Goal: Task Accomplishment & Management: Manage account settings

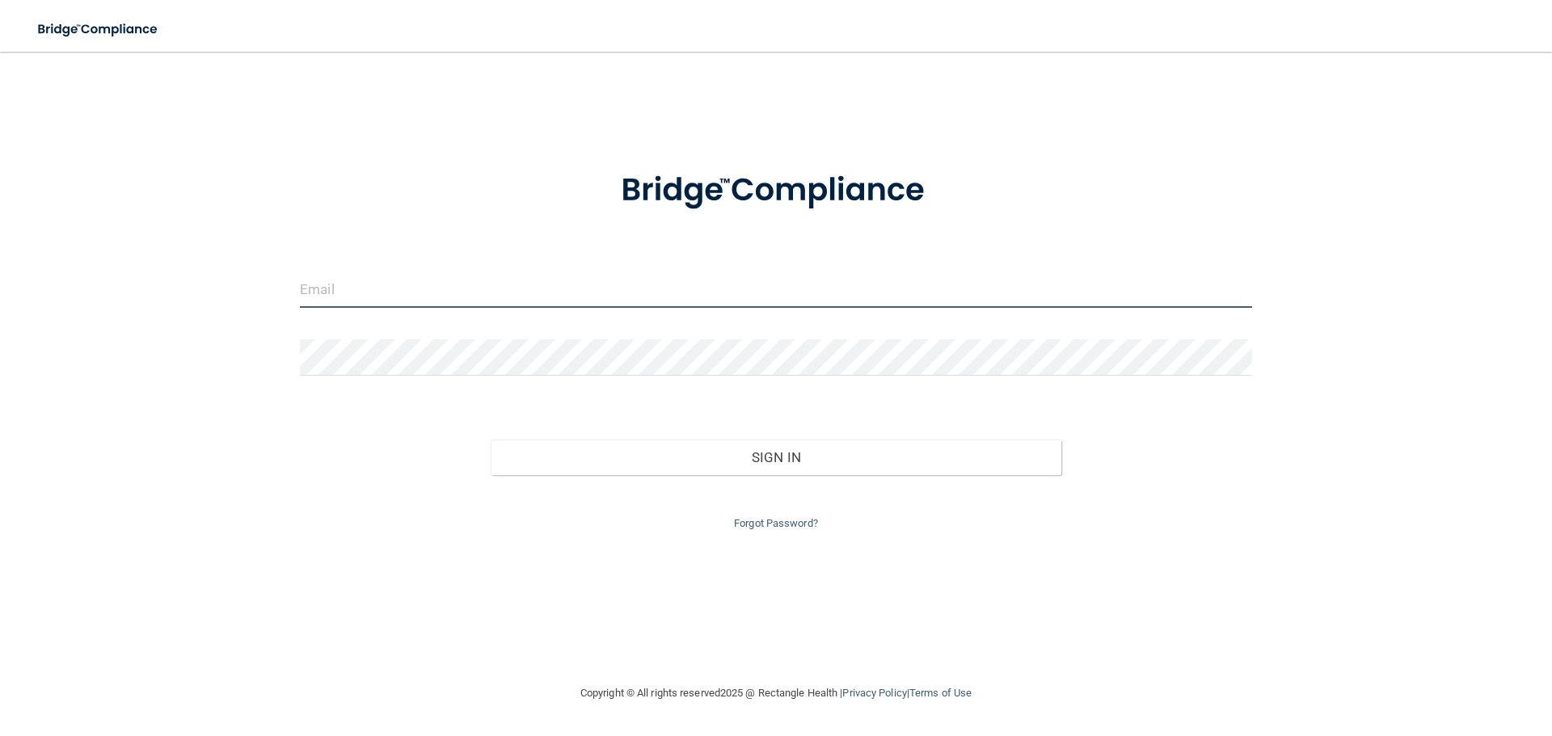
type input "[EMAIL_ADDRESS][DOMAIN_NAME]"
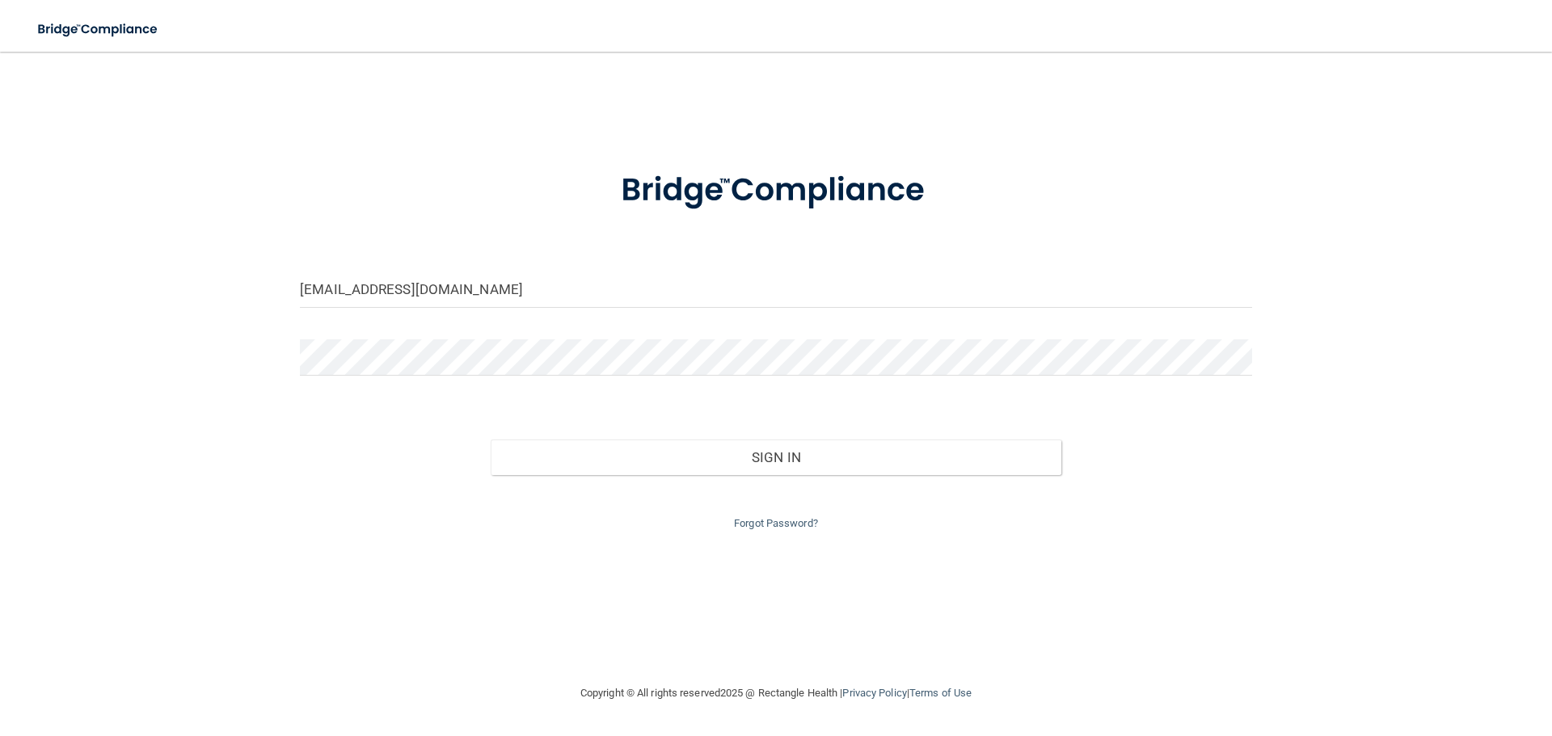
click at [765, 692] on div "Copyright © All rights reserved 2025 @ Rectangle Health | Privacy Policy | Term…" at bounding box center [776, 694] width 590 height 52
click at [953, 577] on div "[EMAIL_ADDRESS][DOMAIN_NAME] Invalid email/password. You don't have permission …" at bounding box center [775, 368] width 1487 height 600
click at [1149, 174] on div at bounding box center [776, 191] width 976 height 84
click at [639, 424] on div "Sign In" at bounding box center [776, 441] width 976 height 68
click at [645, 437] on div "Sign In" at bounding box center [776, 441] width 976 height 68
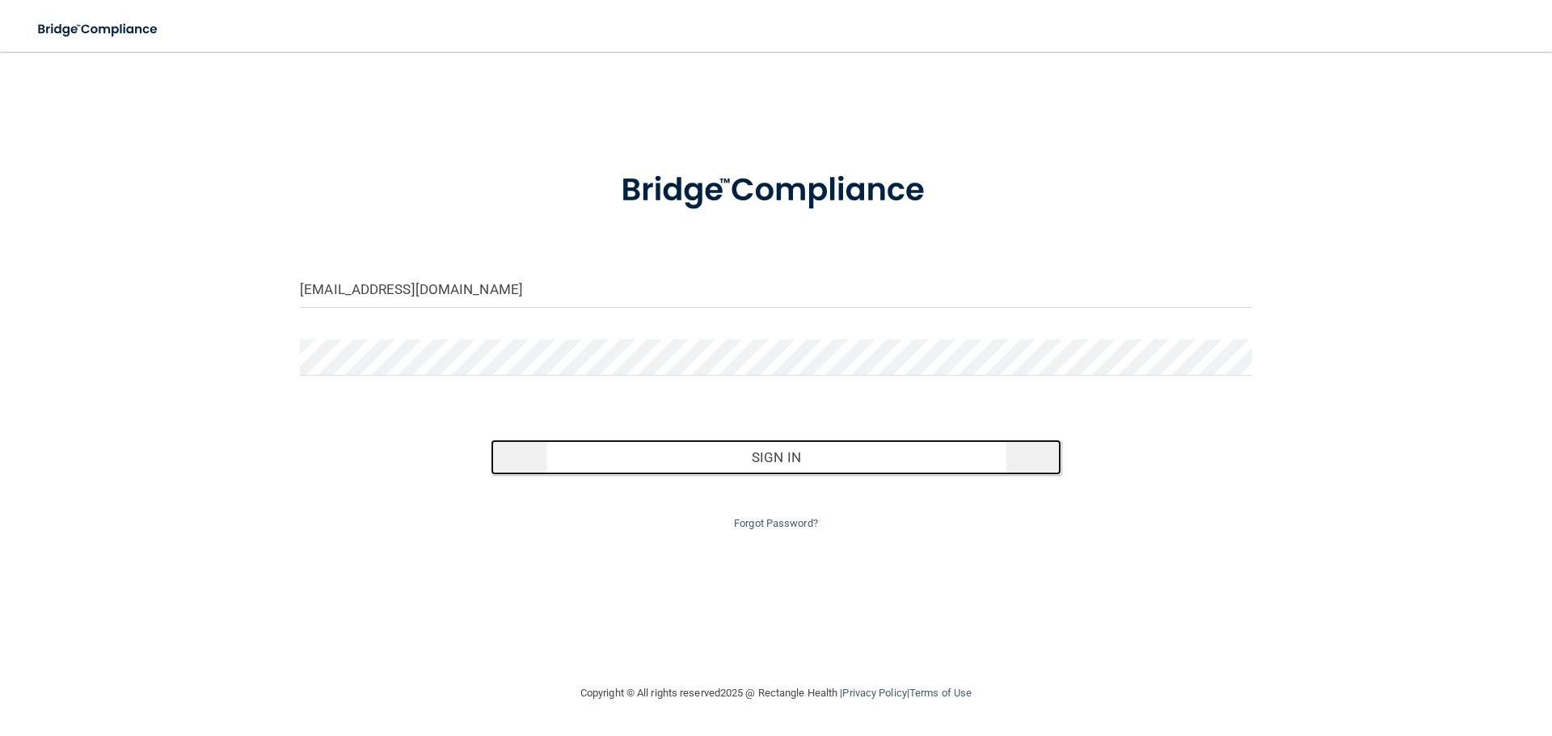
click at [645, 452] on button "Sign In" at bounding box center [776, 458] width 571 height 36
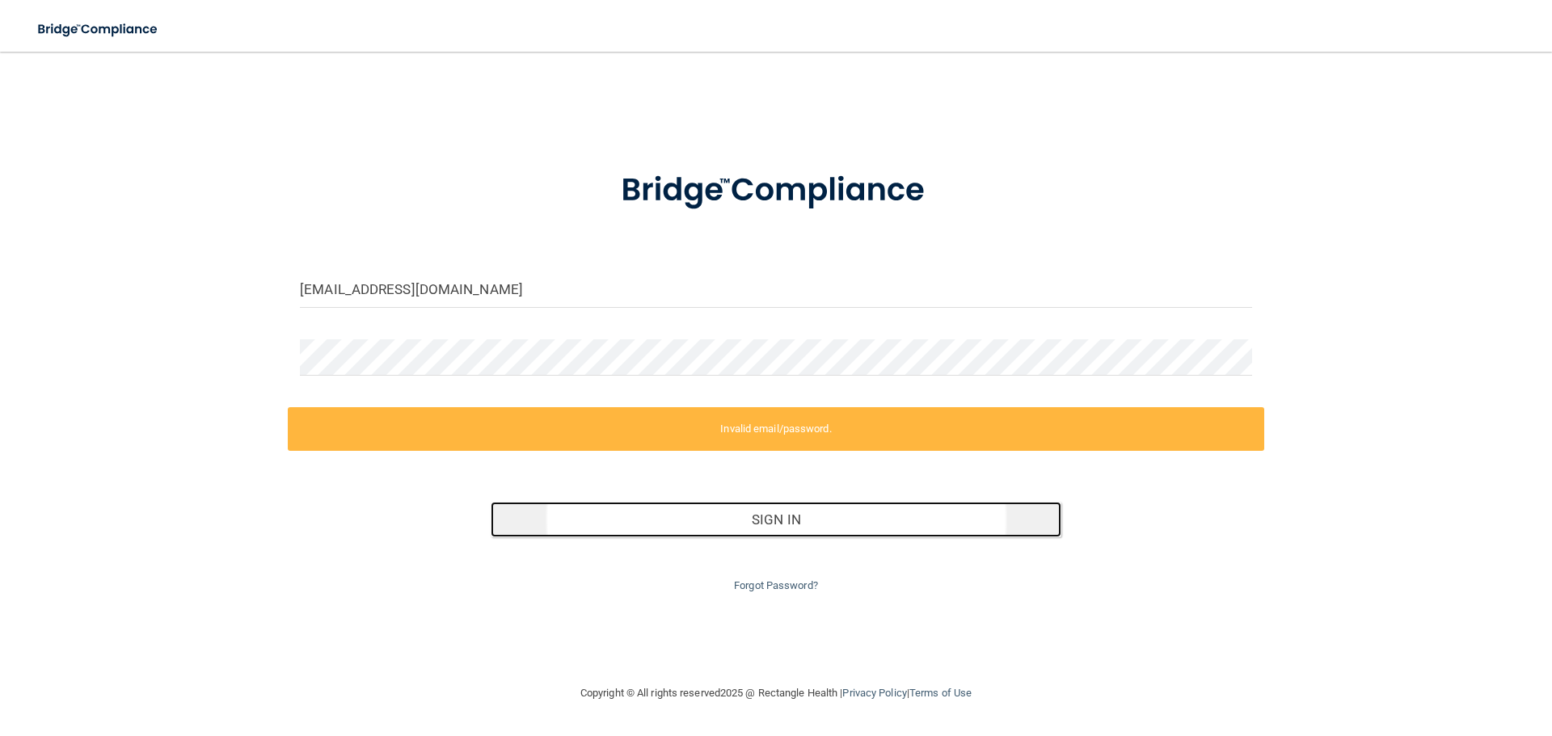
click at [710, 535] on button "Sign In" at bounding box center [776, 520] width 571 height 36
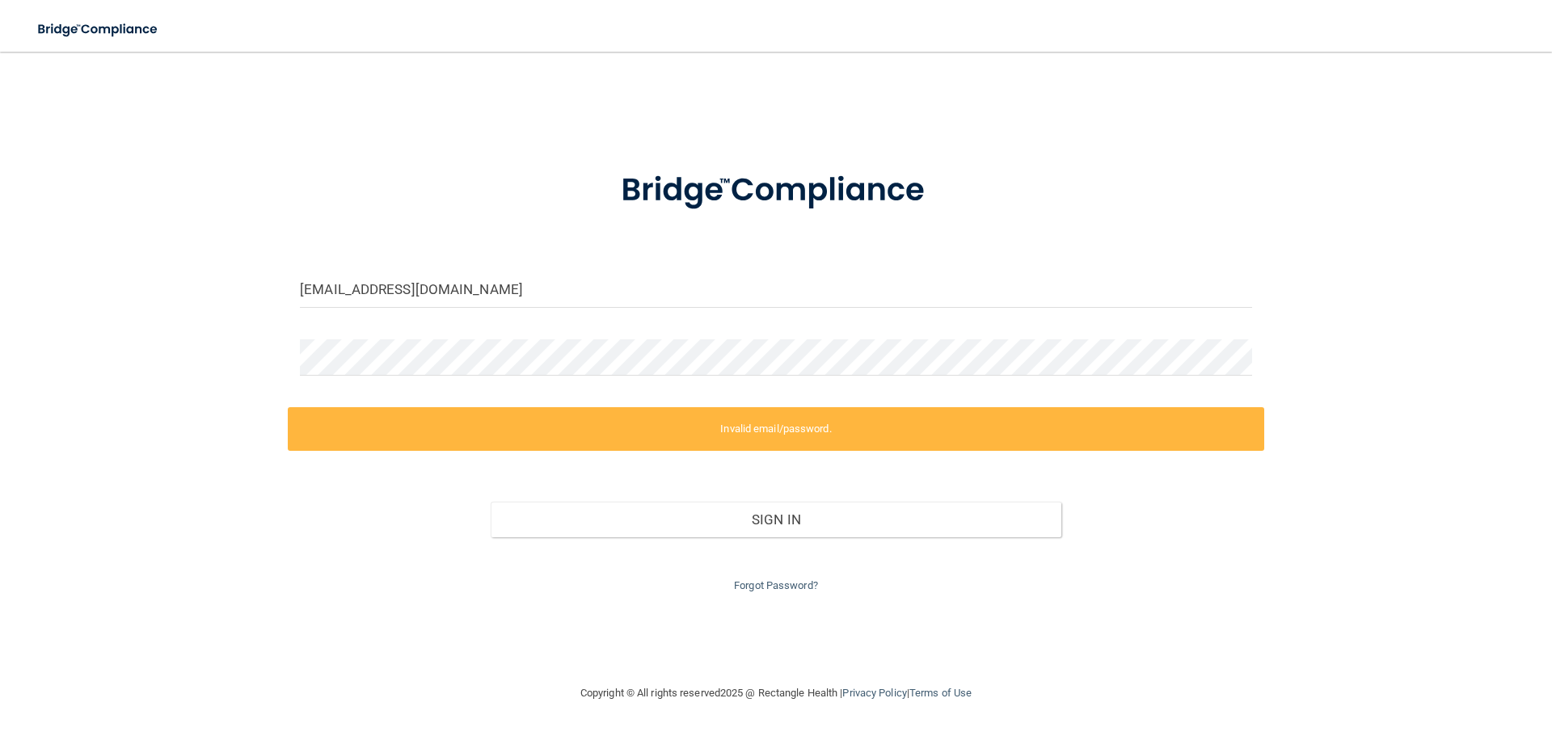
click at [1413, 144] on div "[EMAIL_ADDRESS][DOMAIN_NAME] Invalid email/password. You don't have permission …" at bounding box center [775, 368] width 1487 height 600
click at [900, 180] on img at bounding box center [776, 191] width 377 height 84
click at [773, 431] on label "Invalid email/password." at bounding box center [776, 429] width 976 height 44
click at [59, 19] on img at bounding box center [98, 29] width 149 height 33
